Goal: Check status

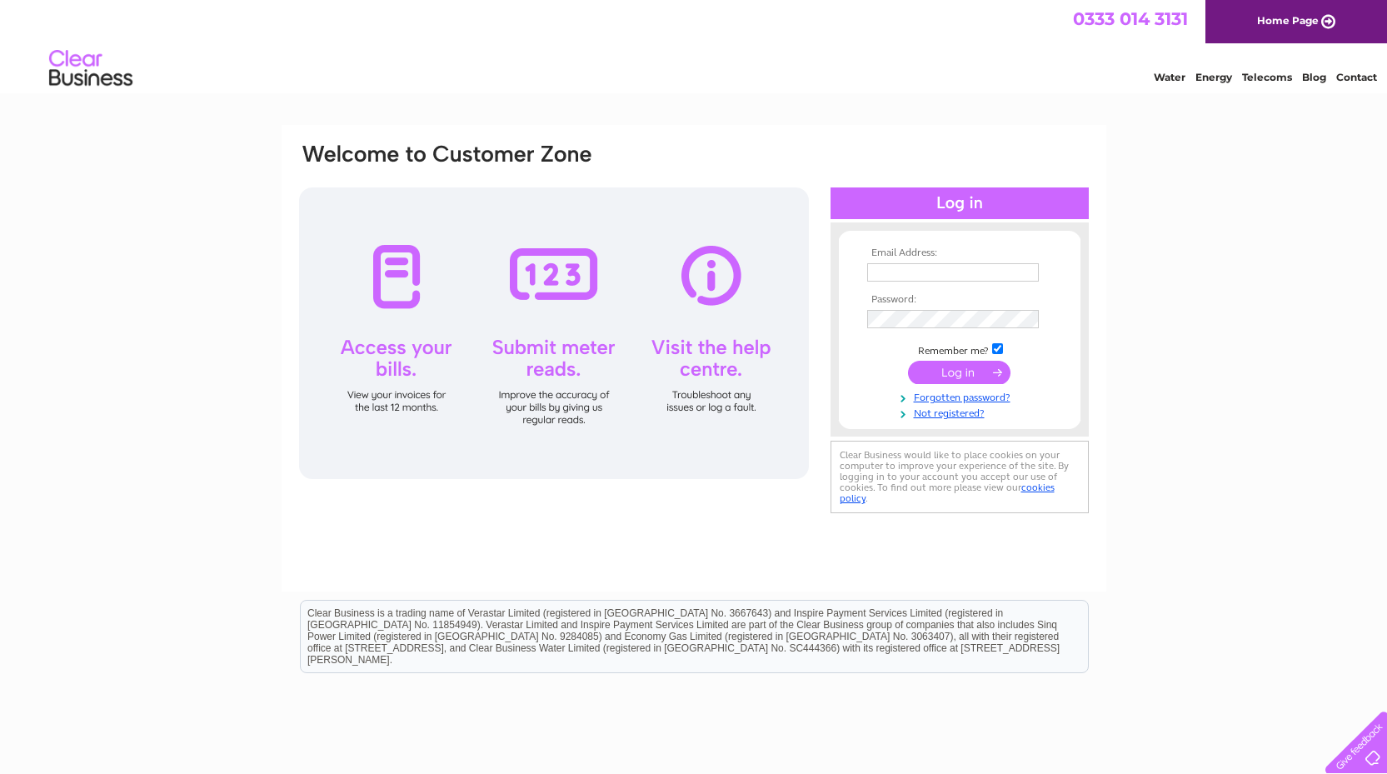
type input "accounts@forrester-boyd.co.uk"
click at [980, 373] on input "submit" at bounding box center [959, 372] width 102 height 23
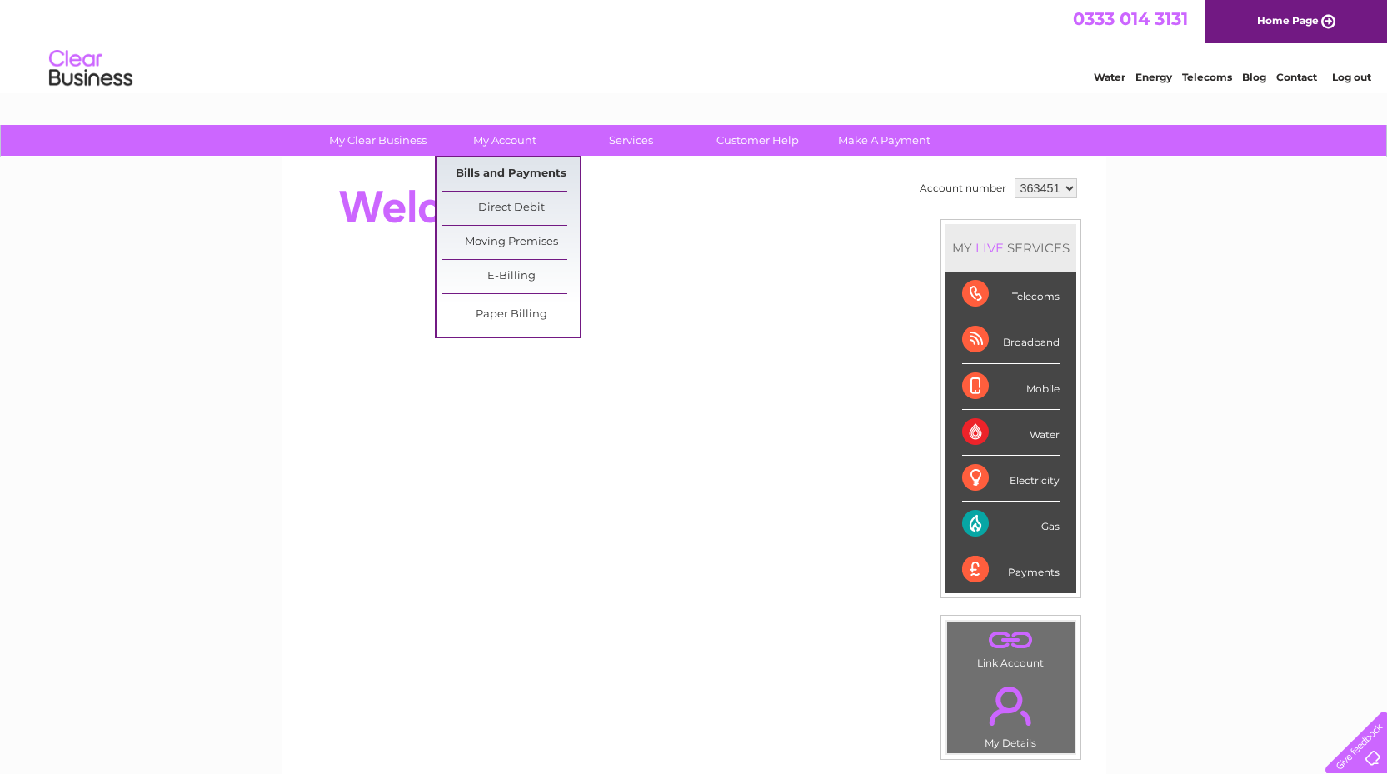
click at [517, 167] on link "Bills and Payments" at bounding box center [510, 173] width 137 height 33
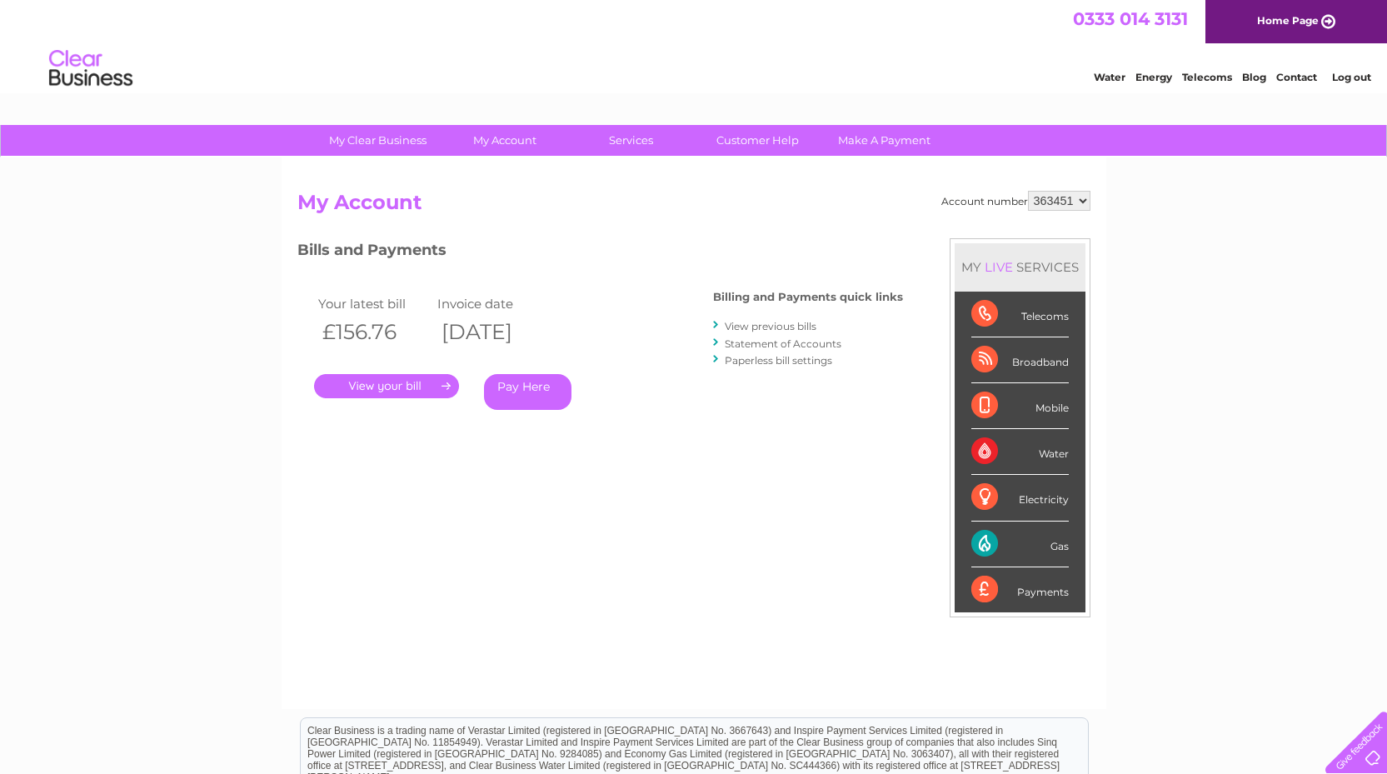
click at [424, 384] on link "." at bounding box center [386, 386] width 145 height 24
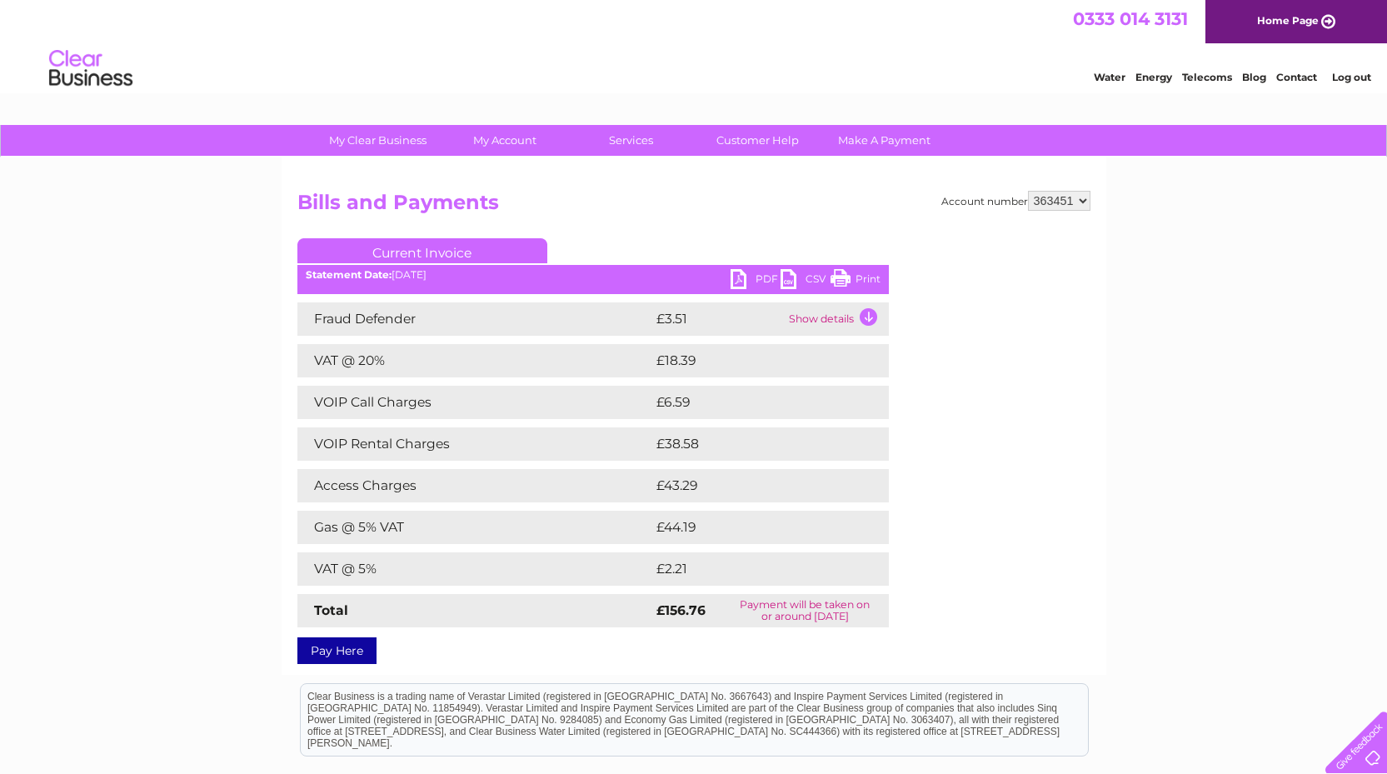
click at [754, 274] on link "PDF" at bounding box center [756, 281] width 50 height 24
